Goal: Task Accomplishment & Management: Use online tool/utility

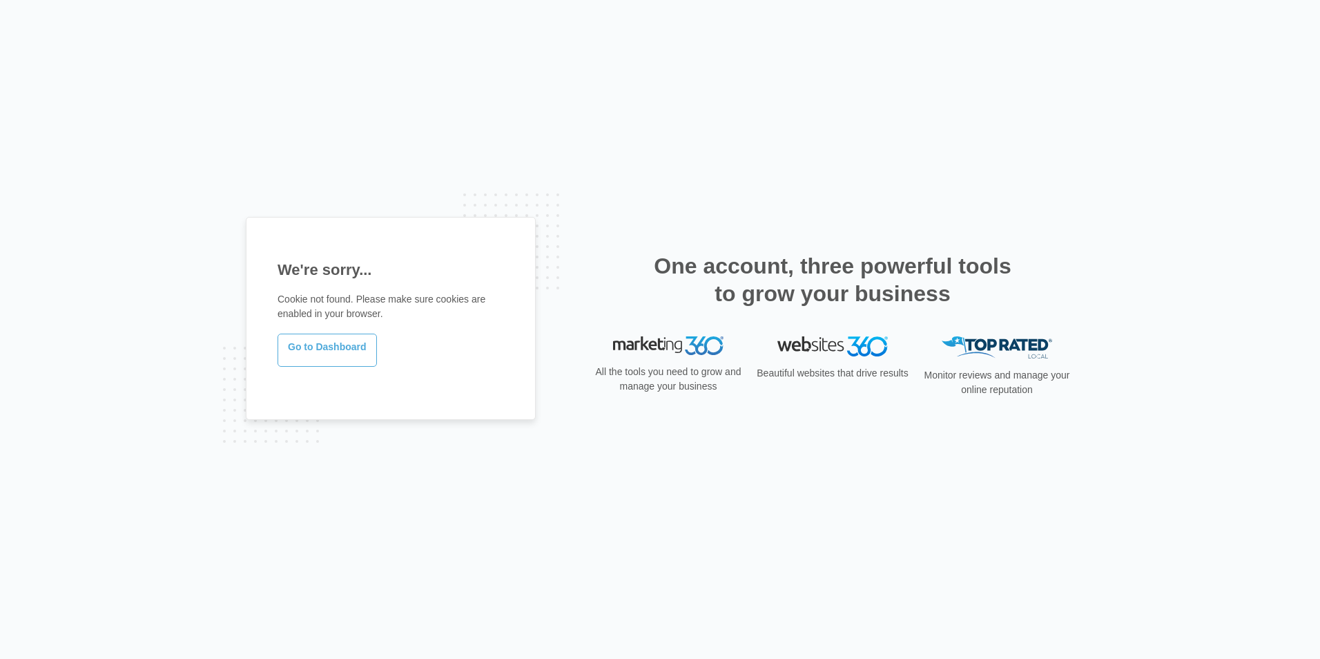
click at [333, 351] on link "Go to Dashboard" at bounding box center [327, 350] width 99 height 33
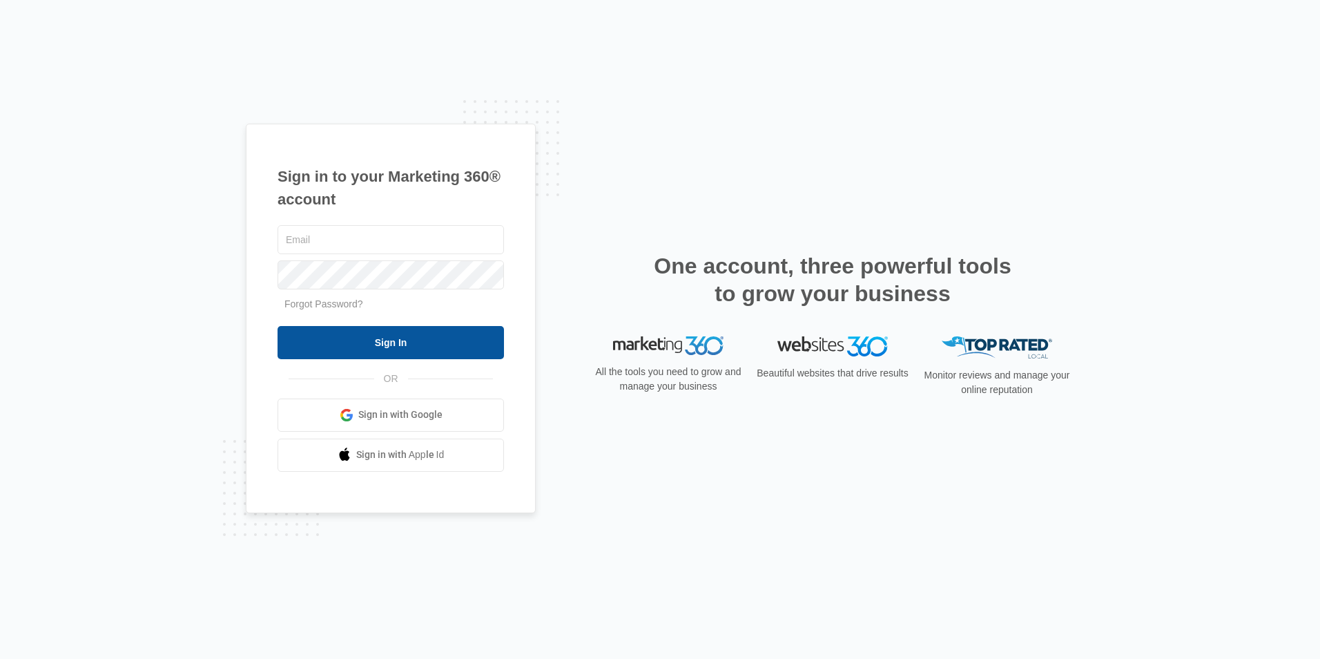
type input "ridgeassist@vintage-corp.com"
click at [435, 334] on input "Sign In" at bounding box center [391, 342] width 226 height 33
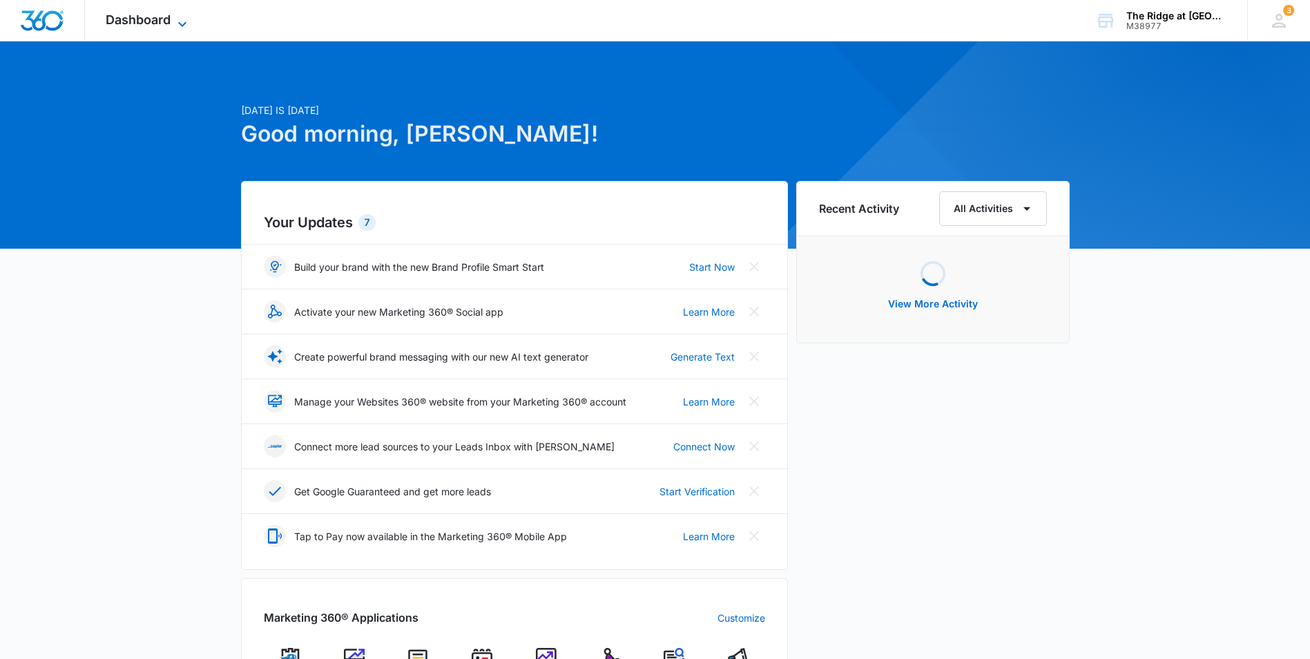
click at [174, 23] on icon at bounding box center [182, 24] width 17 height 17
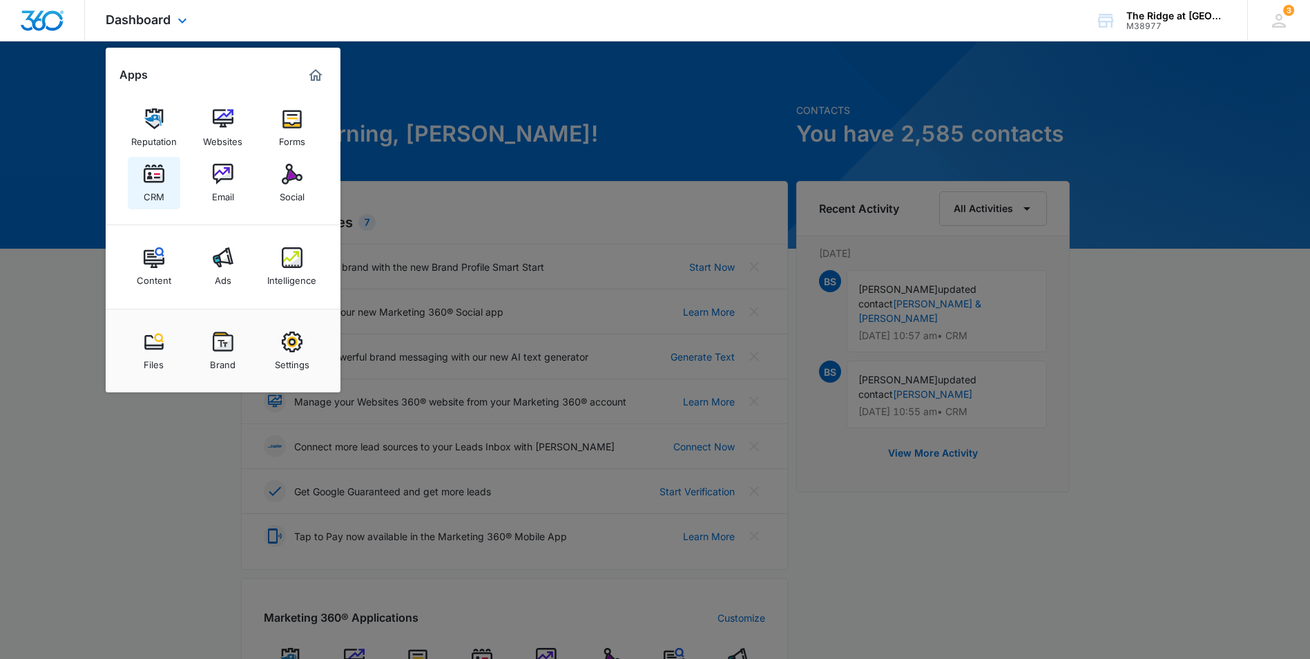
click at [146, 184] on img at bounding box center [154, 174] width 21 height 21
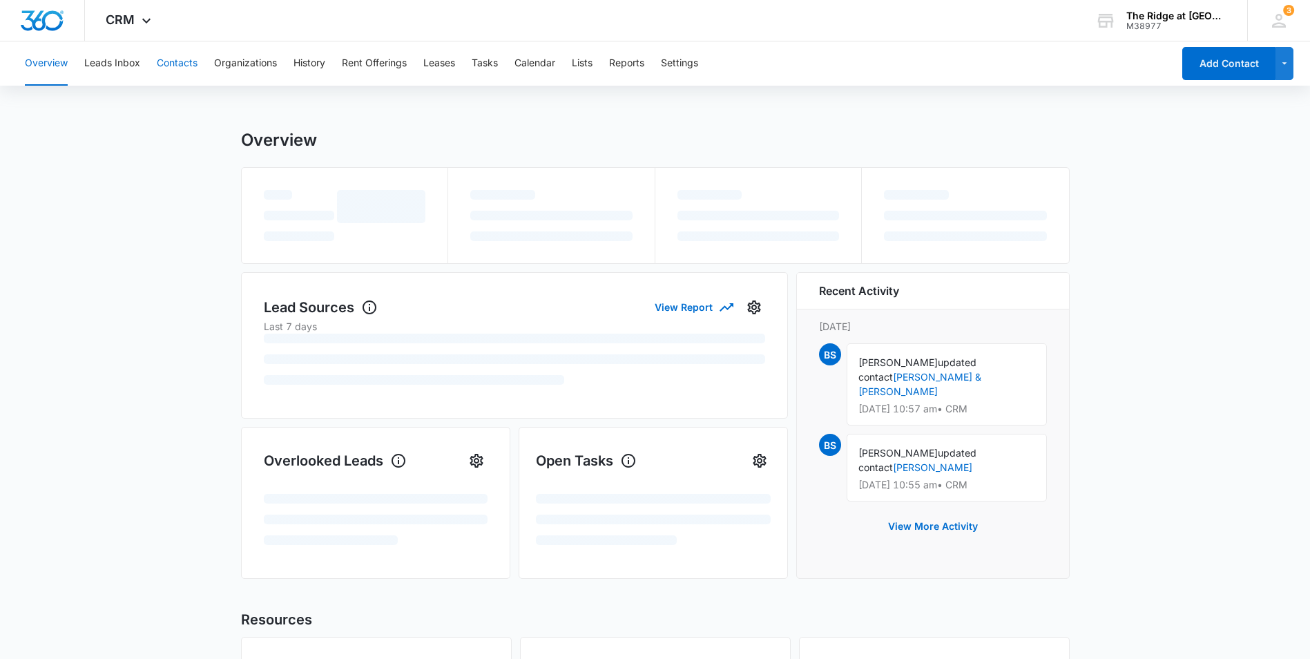
click at [181, 59] on button "Contacts" at bounding box center [177, 63] width 41 height 44
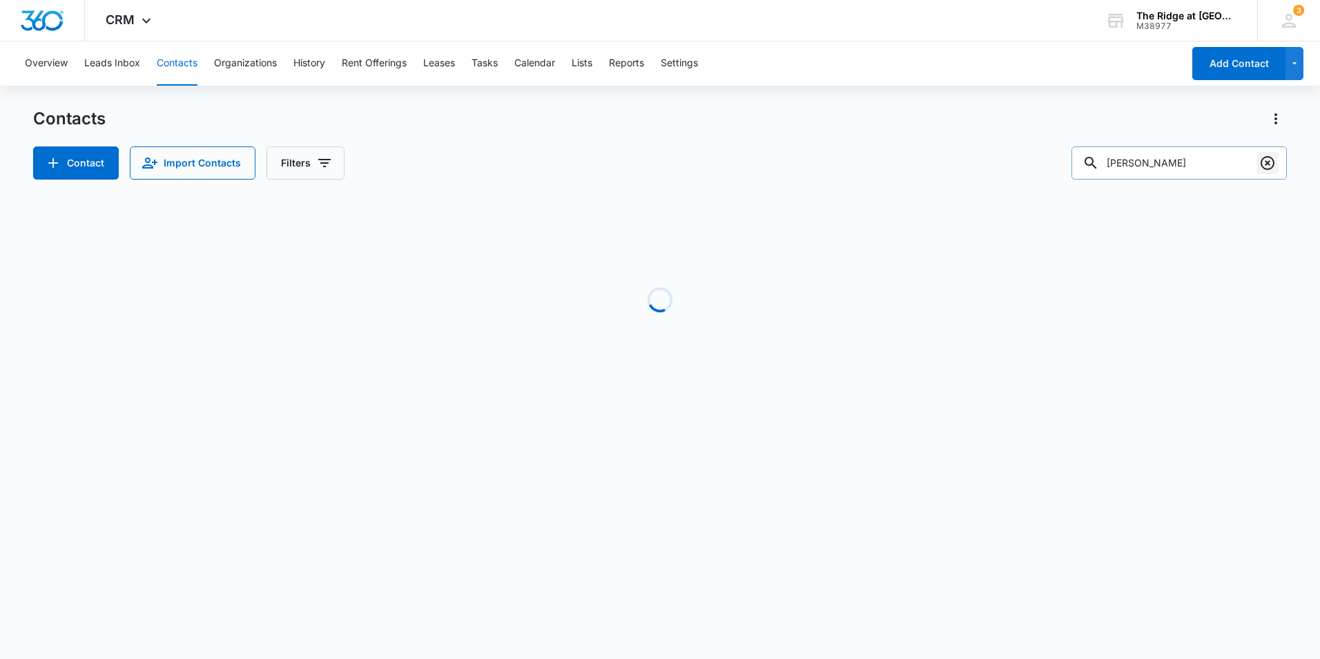
click at [1263, 165] on icon "Clear" at bounding box center [1268, 163] width 17 height 17
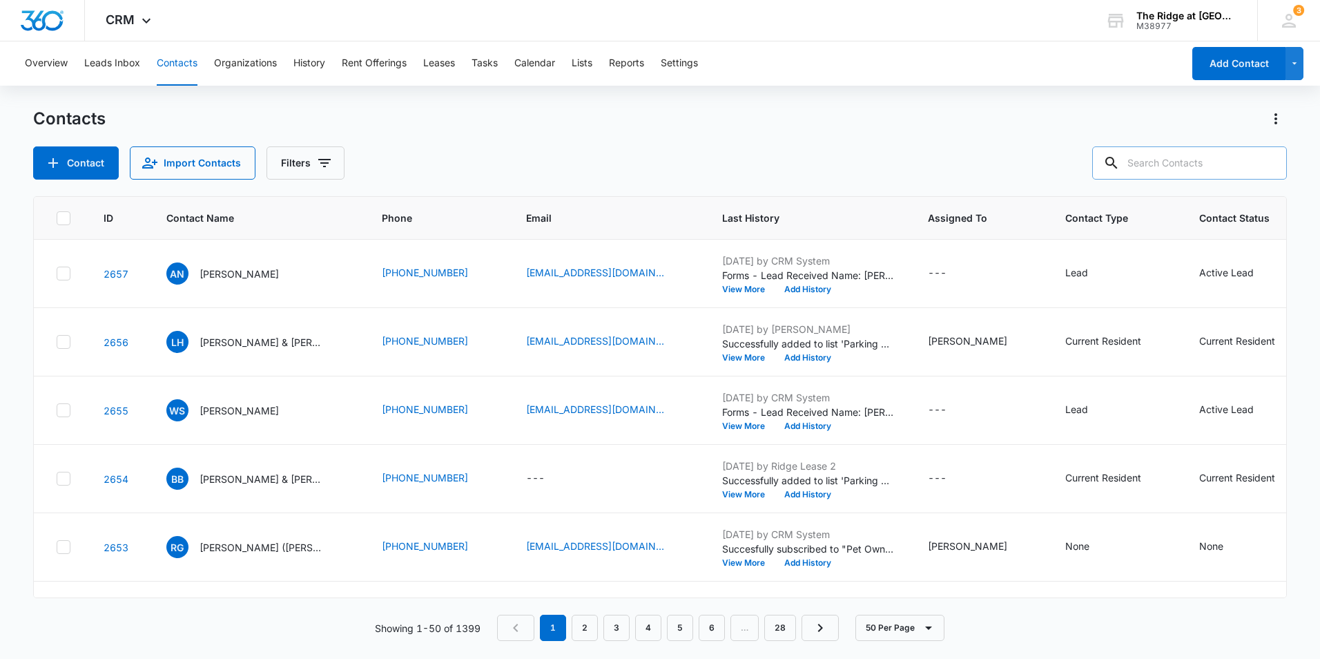
click at [1165, 162] on input "text" at bounding box center [1189, 162] width 195 height 33
paste input "Kelli Reynolds & Jaden Bowser"
type input "Kelli Reynolds & Jaden Bowser"
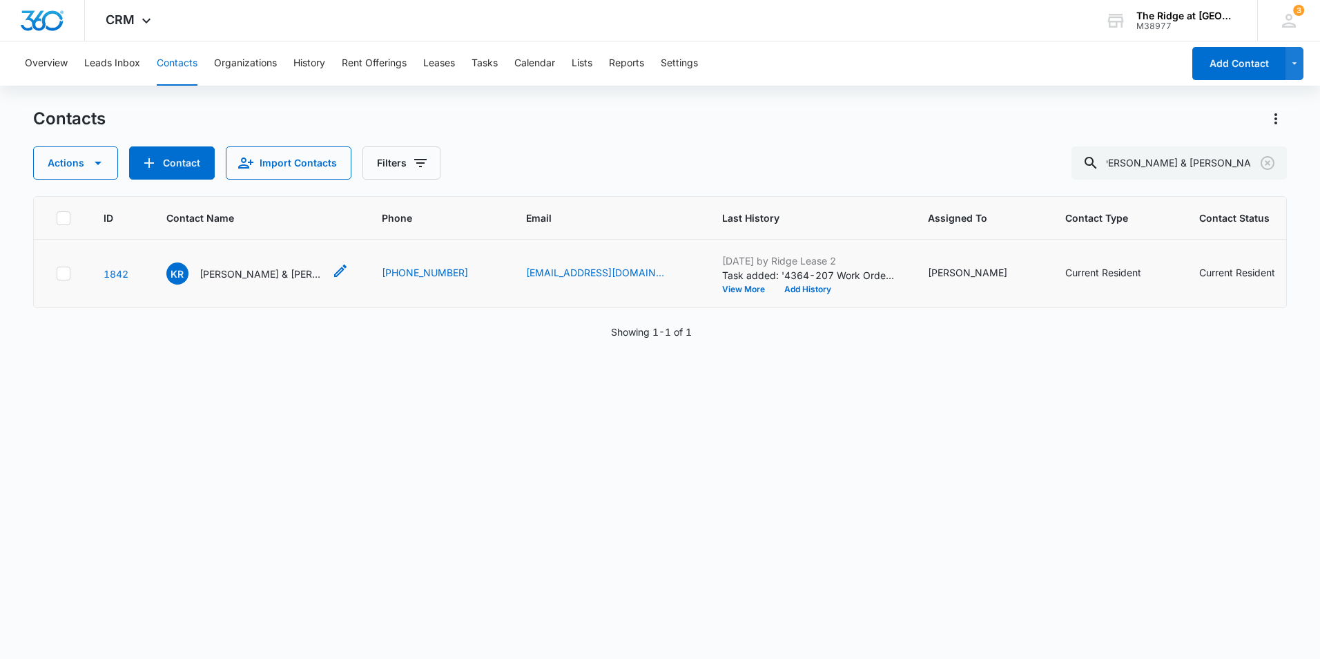
scroll to position [0, 0]
click at [290, 275] on p "Kelli Reynolds & Jaden Bowser" at bounding box center [262, 274] width 124 height 15
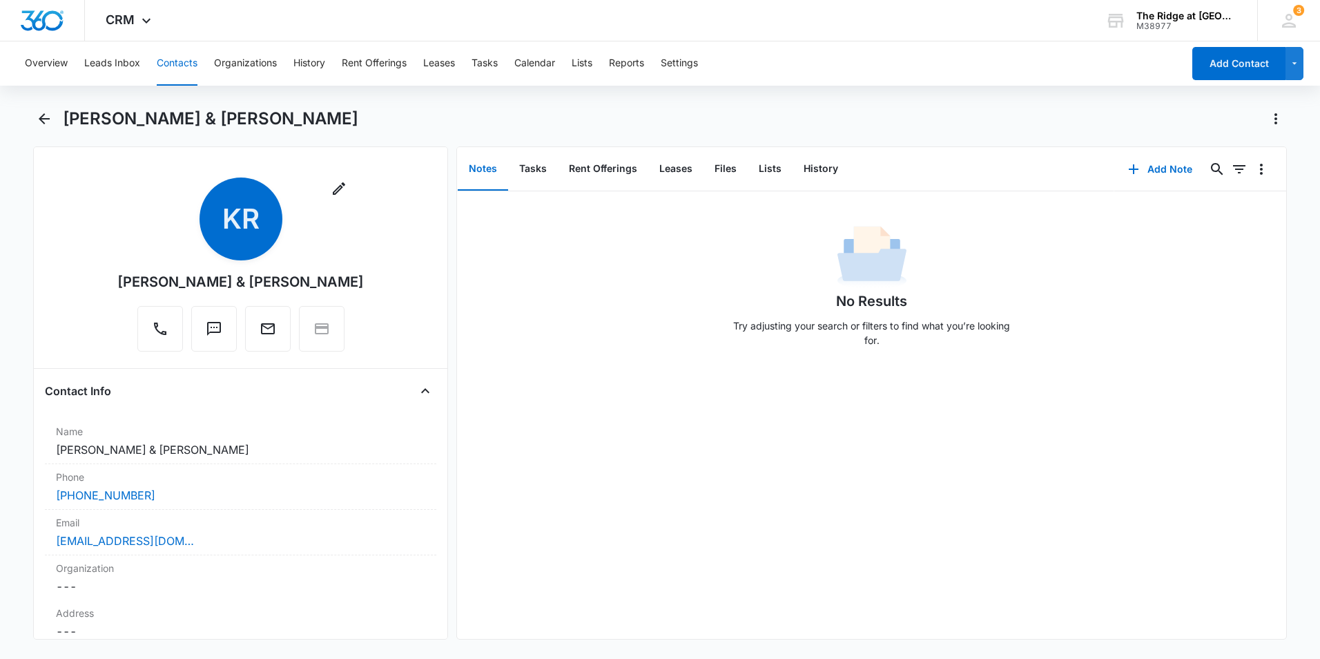
click at [171, 61] on button "Contacts" at bounding box center [177, 63] width 41 height 44
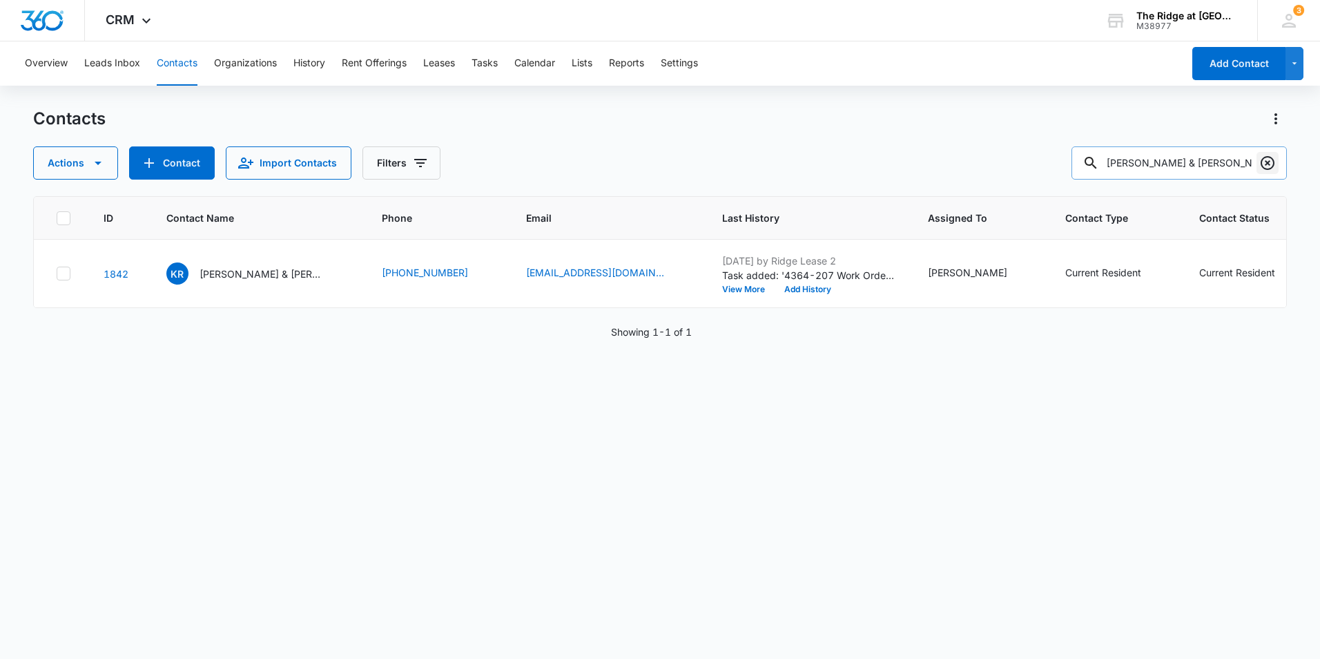
click at [1267, 162] on icon "Clear" at bounding box center [1268, 163] width 14 height 14
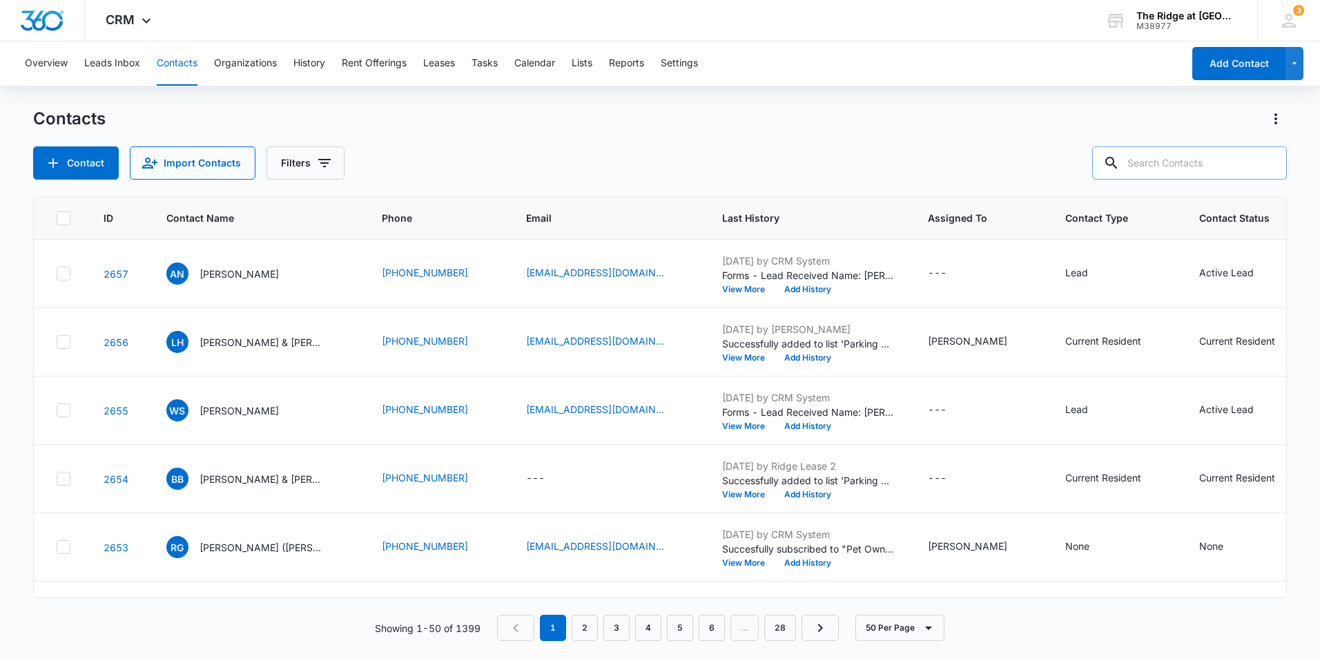
paste input "Maikel Benitez & Yuliet Sarmiento"
type input "Maikel Benitez & Yuliet Sarmiento"
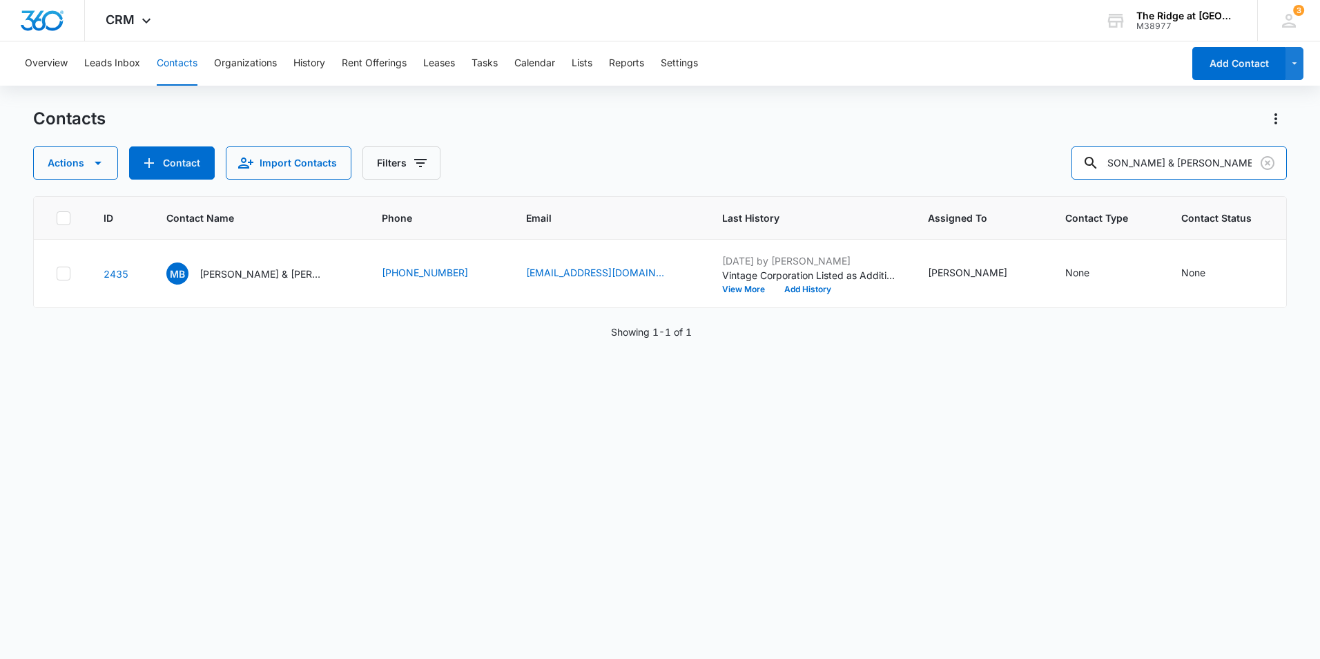
scroll to position [0, 0]
